Goal: Information Seeking & Learning: Learn about a topic

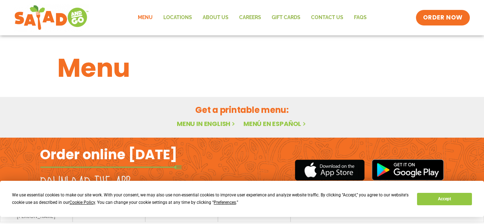
click at [147, 18] on link "Menu" at bounding box center [146, 18] width 26 height 16
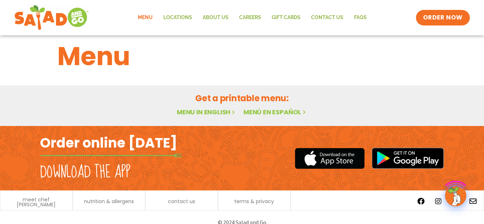
scroll to position [22, 0]
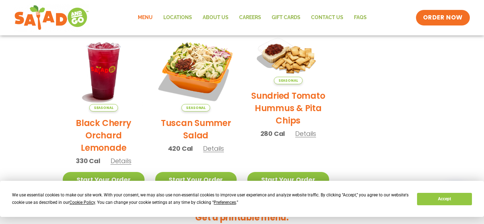
scroll to position [386, 0]
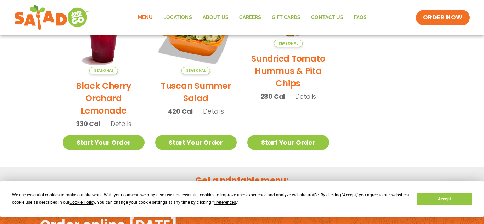
click at [219, 115] on span "Details" at bounding box center [213, 111] width 21 height 9
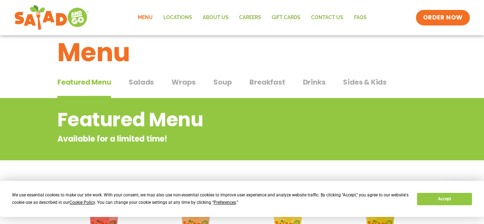
scroll to position [0, 0]
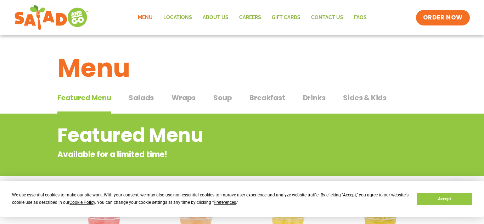
click at [138, 100] on span "Salads" at bounding box center [141, 98] width 25 height 11
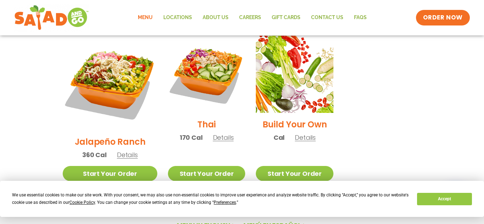
scroll to position [547, 0]
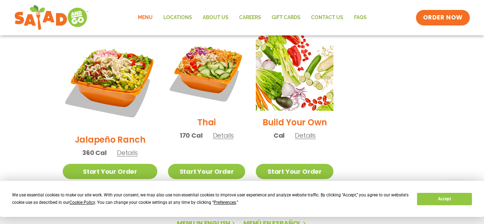
click at [305, 131] on span "Details" at bounding box center [305, 135] width 21 height 9
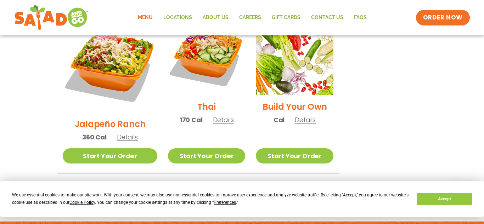
scroll to position [578, 0]
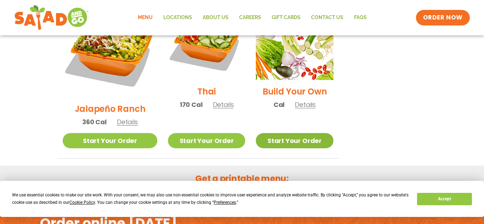
click at [306, 133] on link "Start Your Order" at bounding box center [294, 140] width 77 height 15
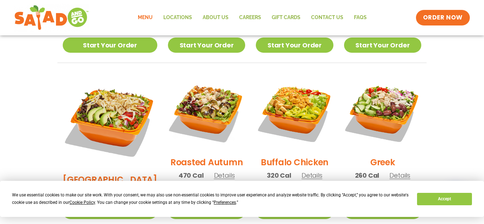
scroll to position [357, 0]
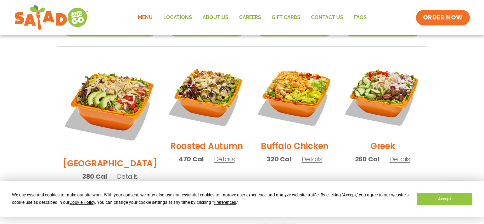
click at [122, 172] on span "Details" at bounding box center [127, 176] width 21 height 9
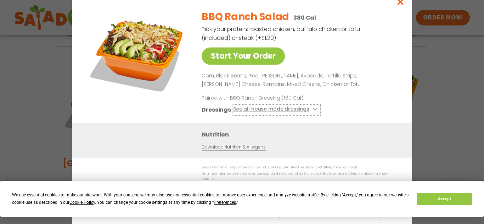
click at [308, 114] on button "See all house made dressings" at bounding box center [276, 109] width 86 height 9
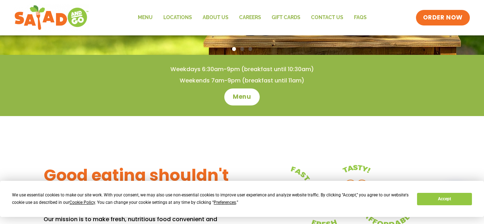
scroll to position [171, 0]
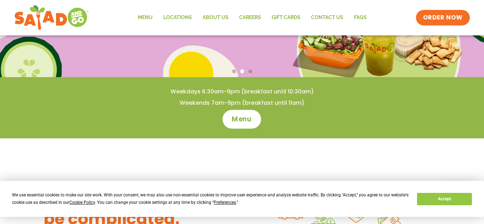
click at [248, 122] on span "Menu" at bounding box center [242, 119] width 20 height 9
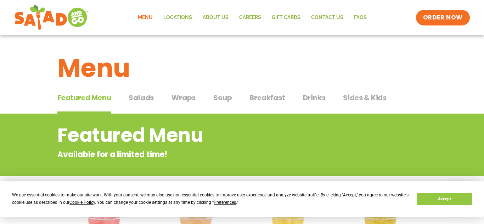
click at [144, 100] on span "Salads" at bounding box center [141, 98] width 25 height 11
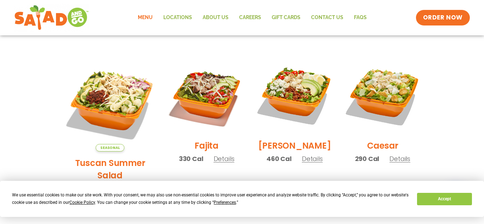
scroll to position [179, 0]
click at [308, 163] on span "Details" at bounding box center [312, 158] width 21 height 9
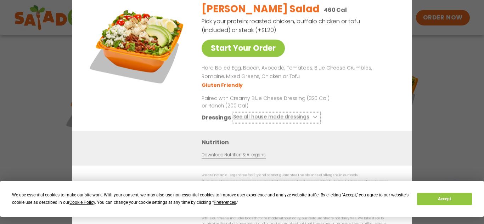
click at [313, 119] on icon at bounding box center [314, 117] width 3 height 3
